Goal: Transaction & Acquisition: Download file/media

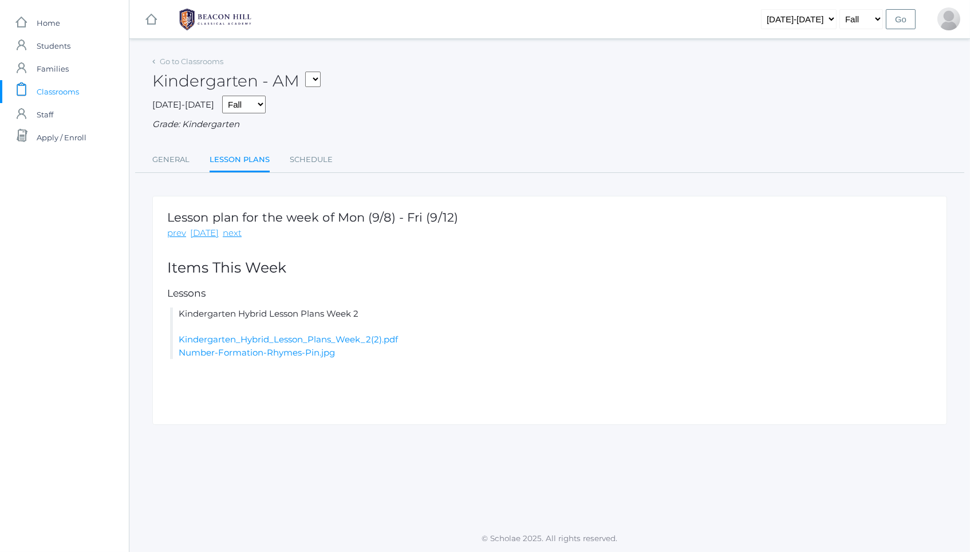
click at [70, 93] on span "Classrooms" at bounding box center [58, 91] width 42 height 23
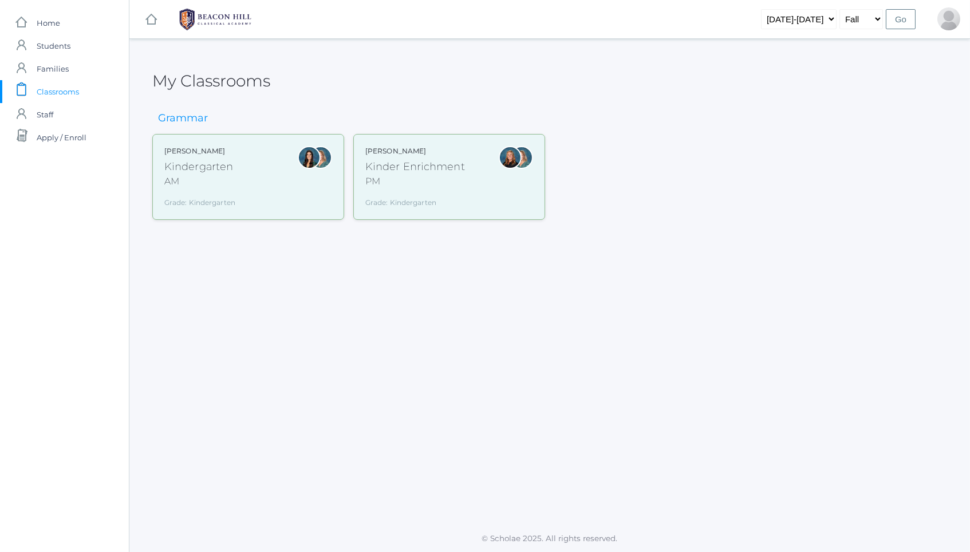
click at [194, 170] on div "Kindergarten" at bounding box center [199, 166] width 71 height 15
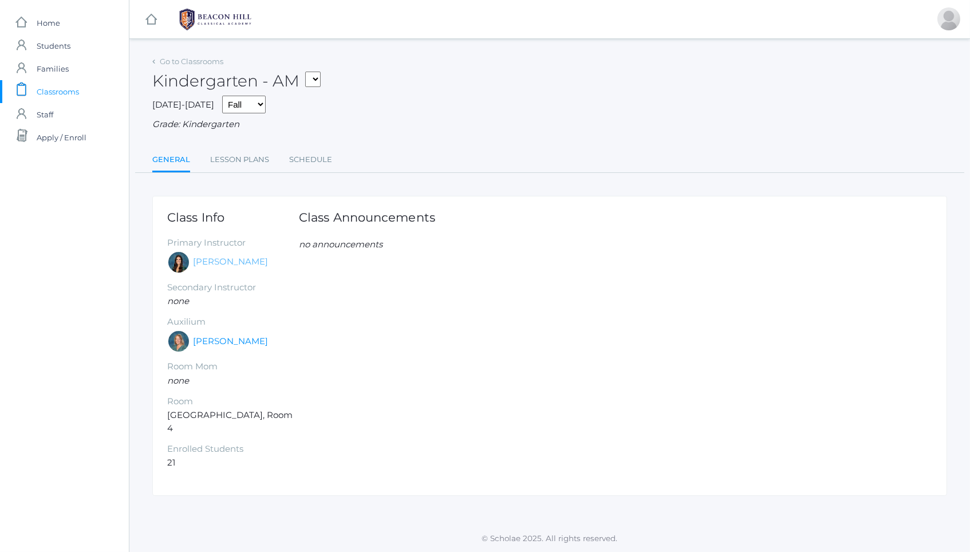
click at [215, 255] on link "[PERSON_NAME]" at bounding box center [230, 261] width 75 height 13
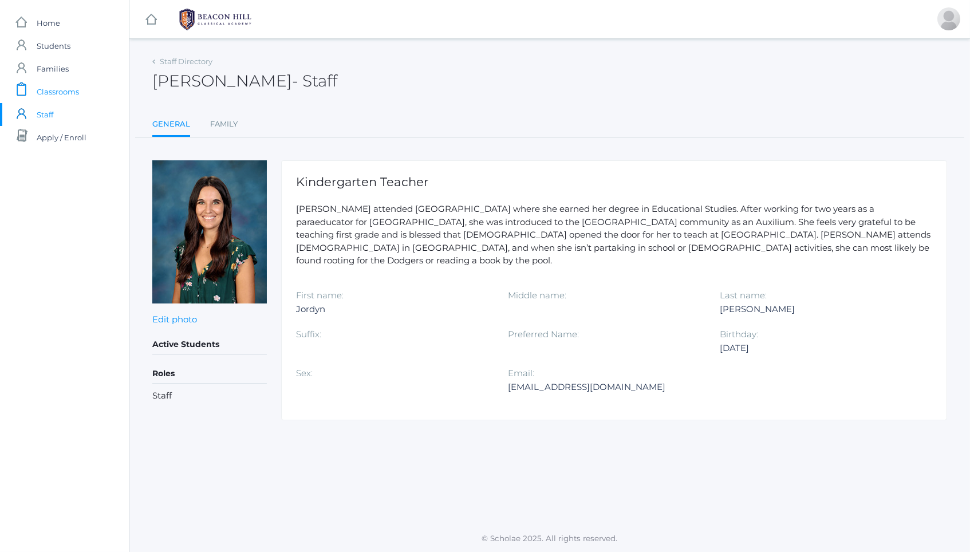
click at [60, 89] on span "Classrooms" at bounding box center [58, 91] width 42 height 23
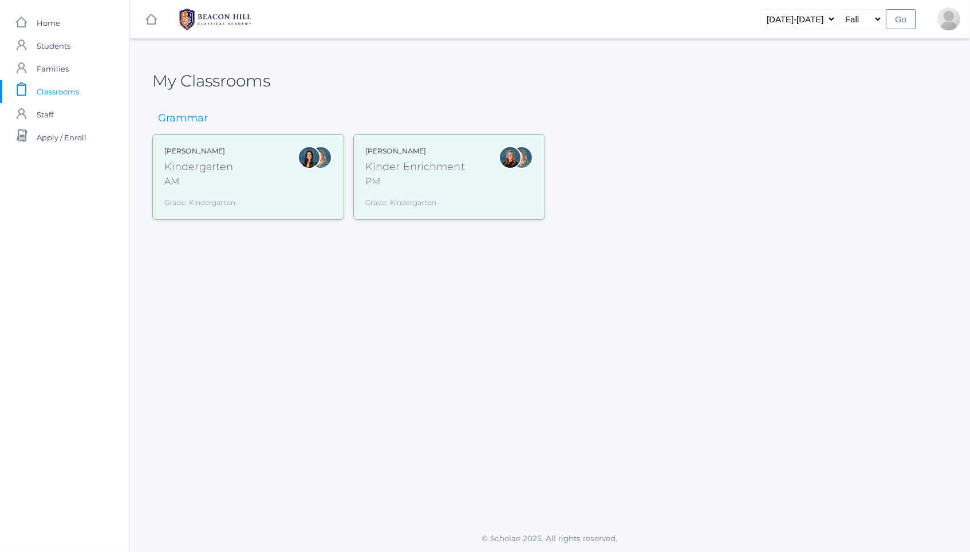
click at [195, 175] on div "AM" at bounding box center [199, 182] width 71 height 14
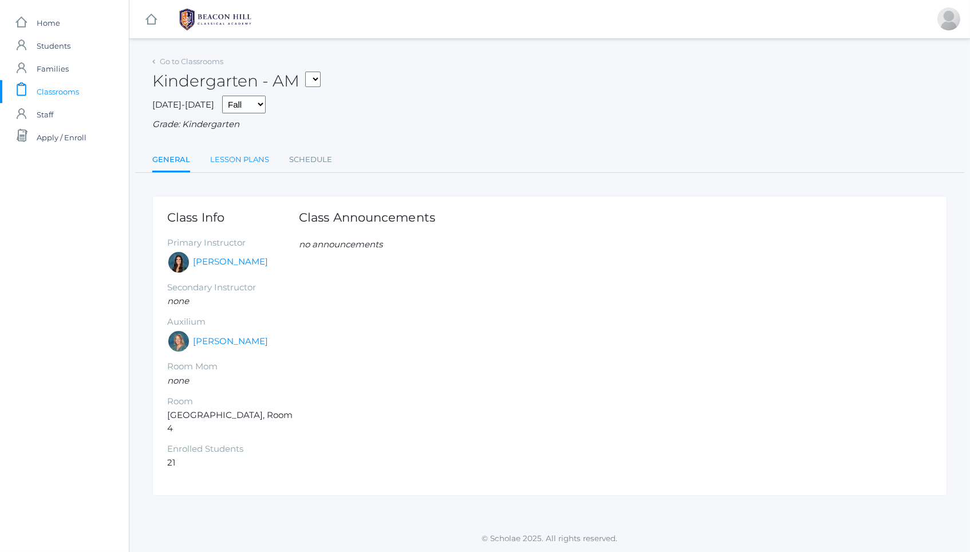
click at [235, 158] on link "Lesson Plans" at bounding box center [239, 159] width 59 height 23
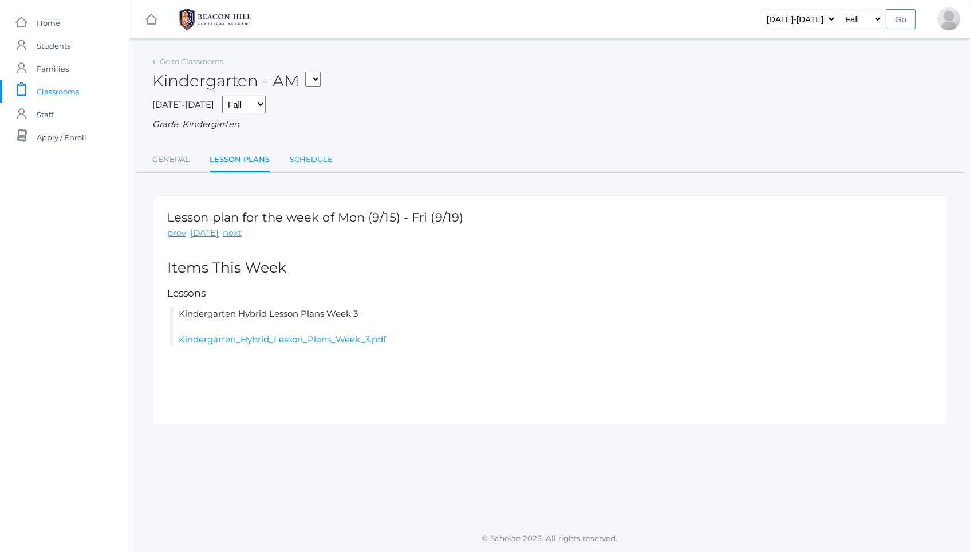
click at [306, 155] on link "Schedule" at bounding box center [311, 159] width 43 height 23
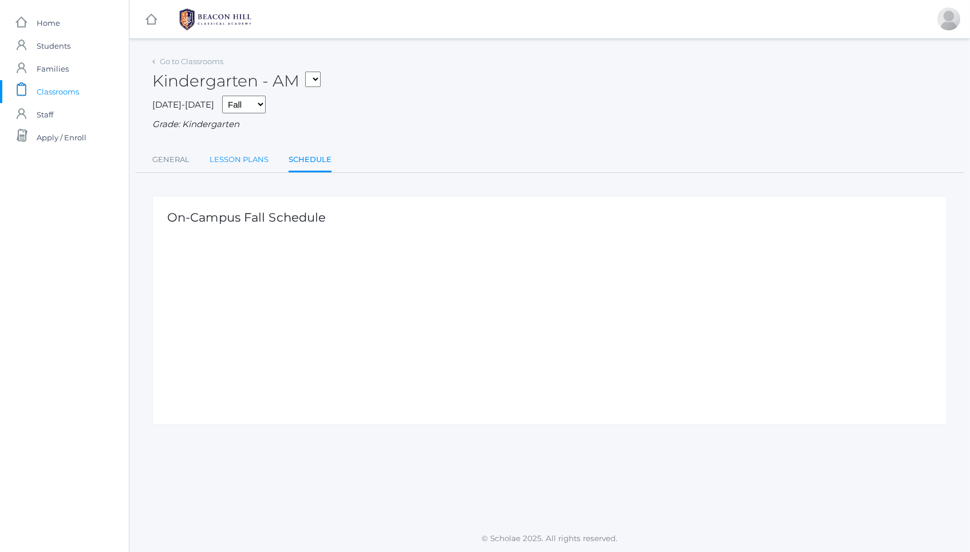
click at [234, 159] on link "Lesson Plans" at bounding box center [239, 159] width 59 height 23
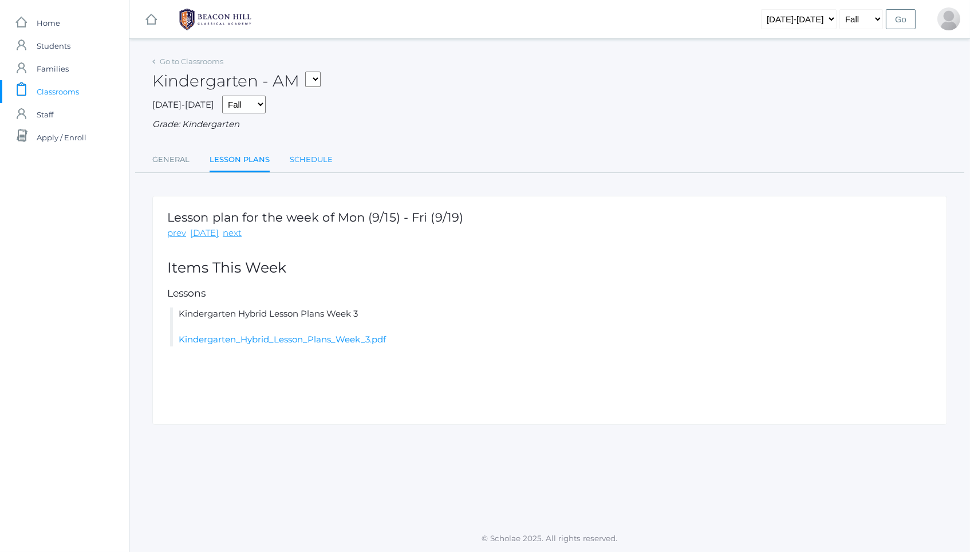
click at [302, 157] on link "Schedule" at bounding box center [311, 159] width 43 height 23
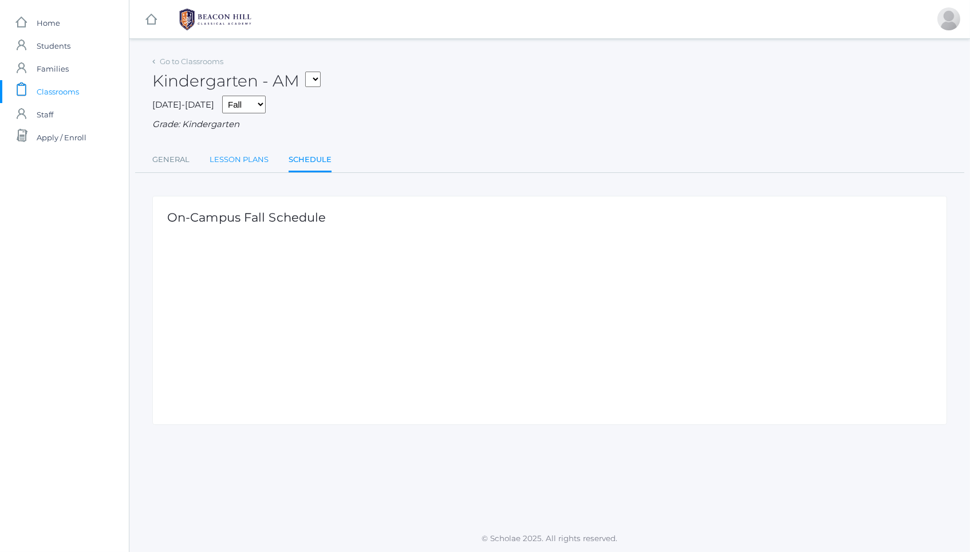
click at [224, 156] on link "Lesson Plans" at bounding box center [239, 159] width 59 height 23
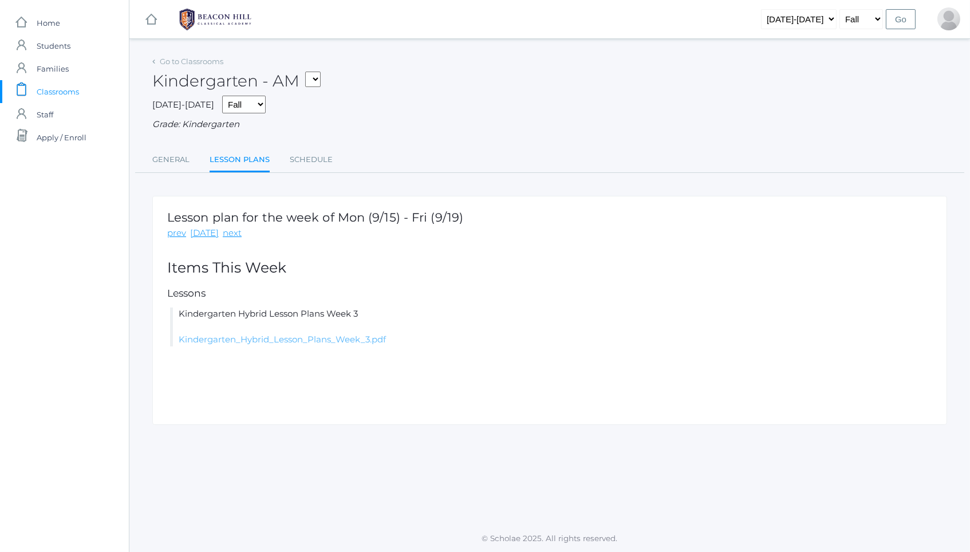
click at [231, 336] on link "Kindergarten_Hybrid_Lesson_Plans_Week_3.pdf" at bounding box center [282, 339] width 207 height 11
